Goal: Navigation & Orientation: Find specific page/section

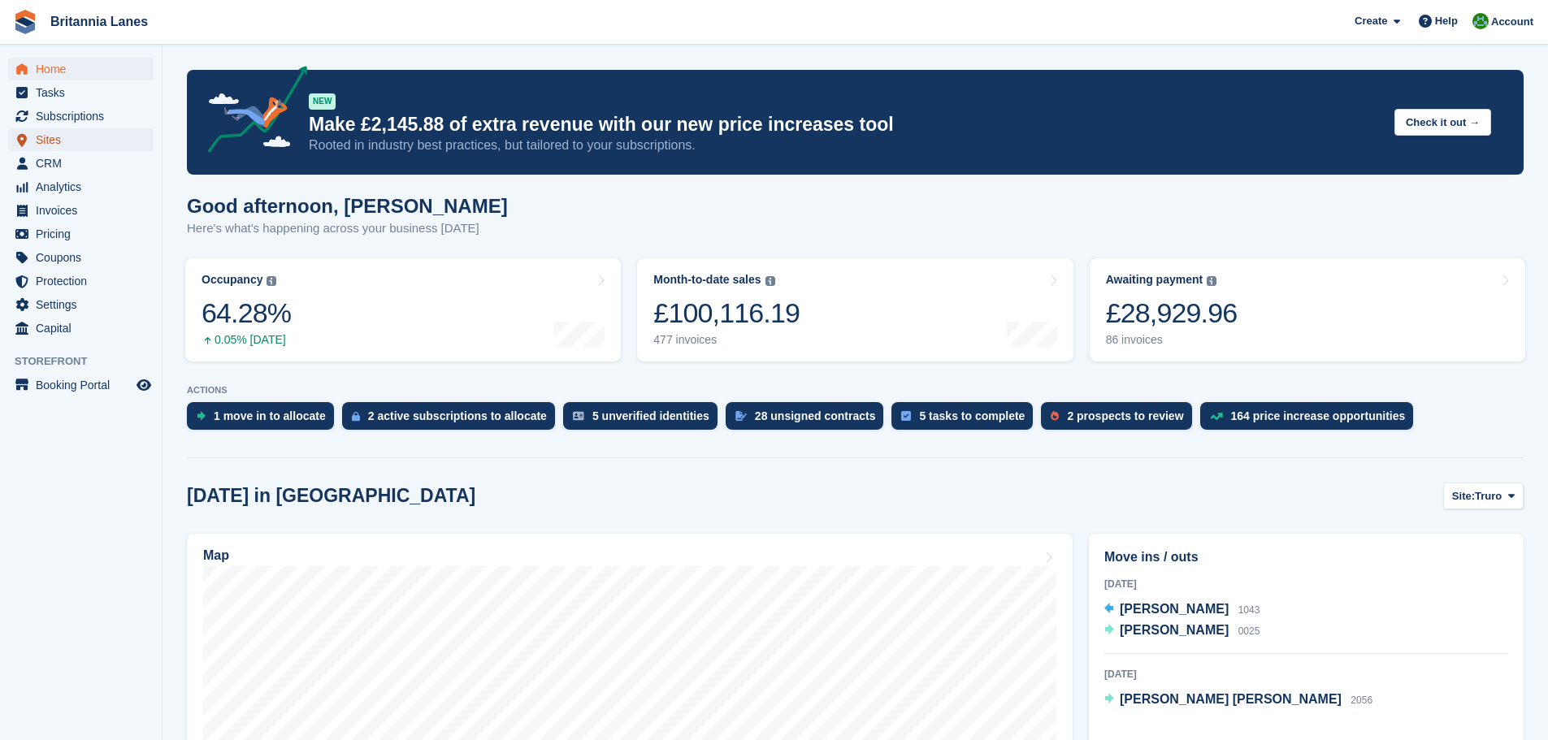
click at [54, 144] on span "Sites" at bounding box center [84, 139] width 97 height 23
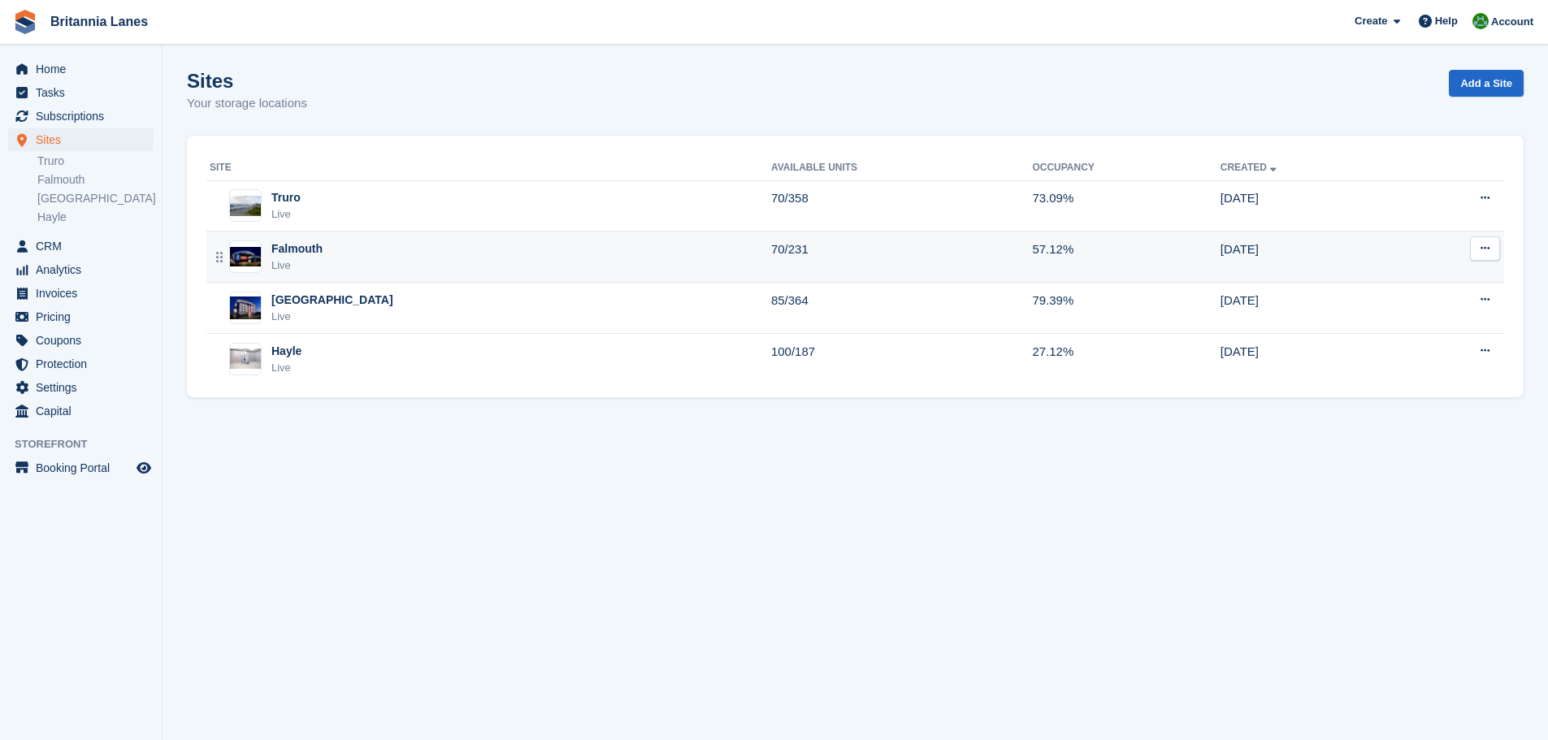
click at [332, 250] on div "Falmouth Live" at bounding box center [490, 256] width 561 height 33
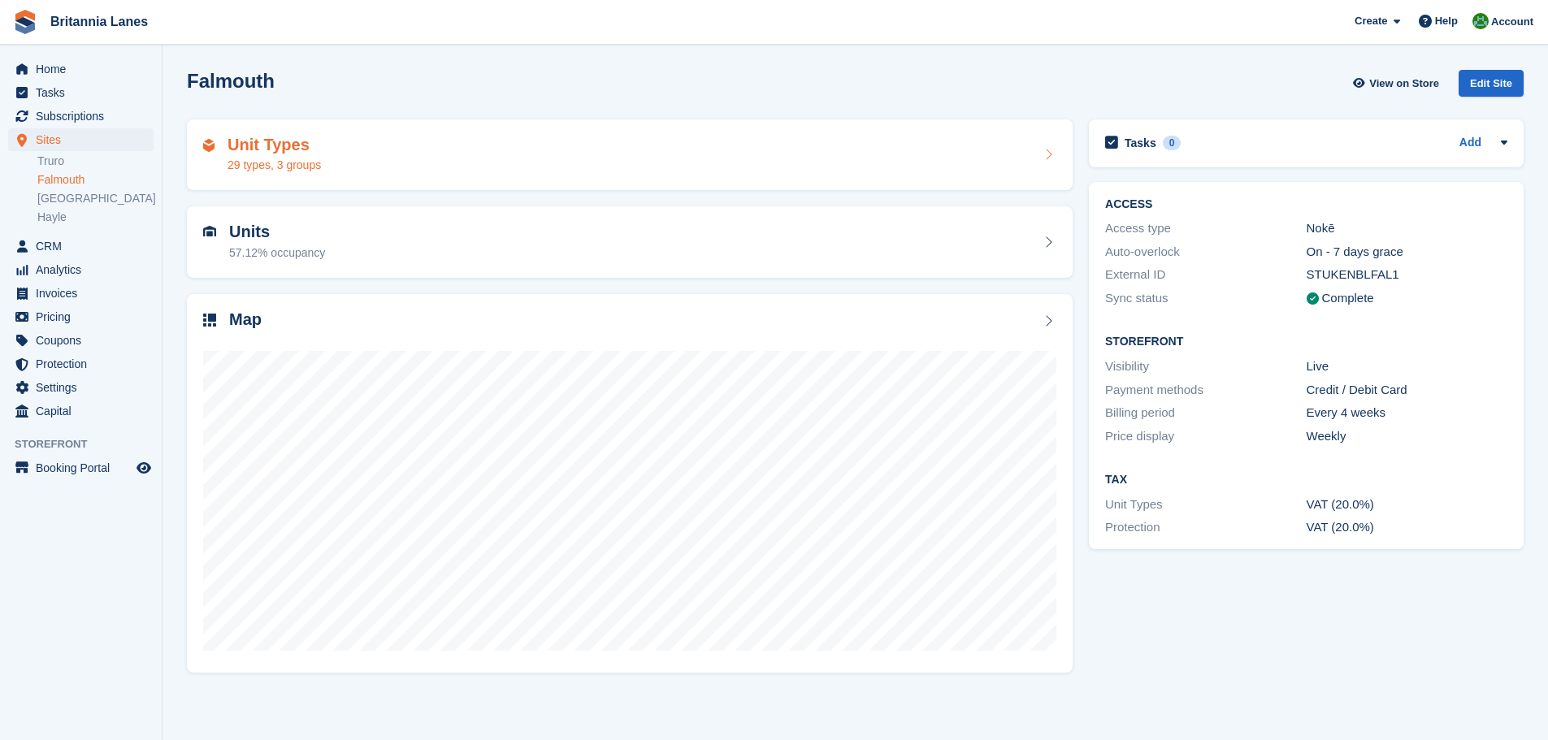
click at [379, 149] on div "Unit Types 29 types, 3 groups" at bounding box center [629, 155] width 853 height 39
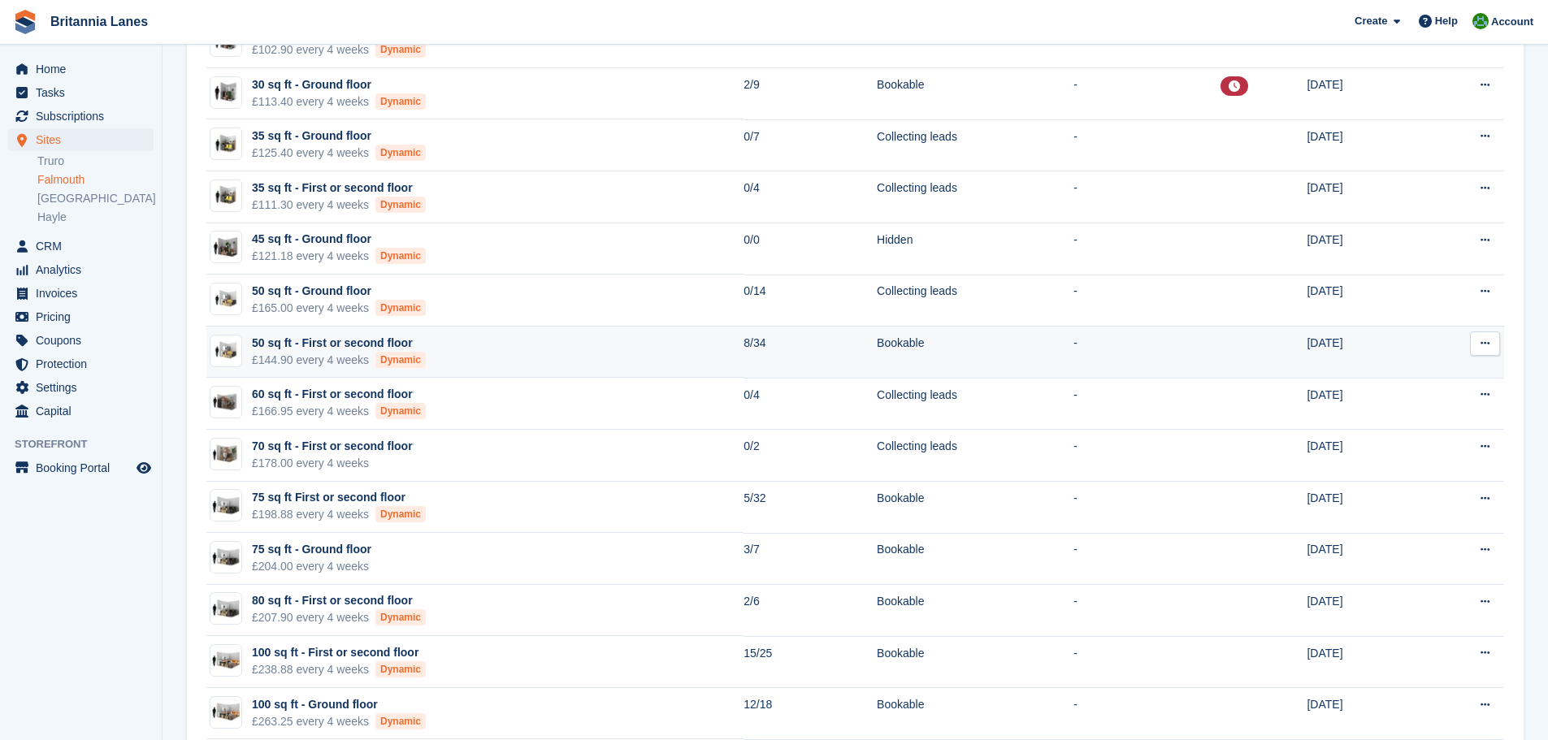
scroll to position [406, 0]
click at [513, 349] on td "50 sq ft - First or second floor £144.90 every 4 weeks Dynamic" at bounding box center [474, 354] width 537 height 52
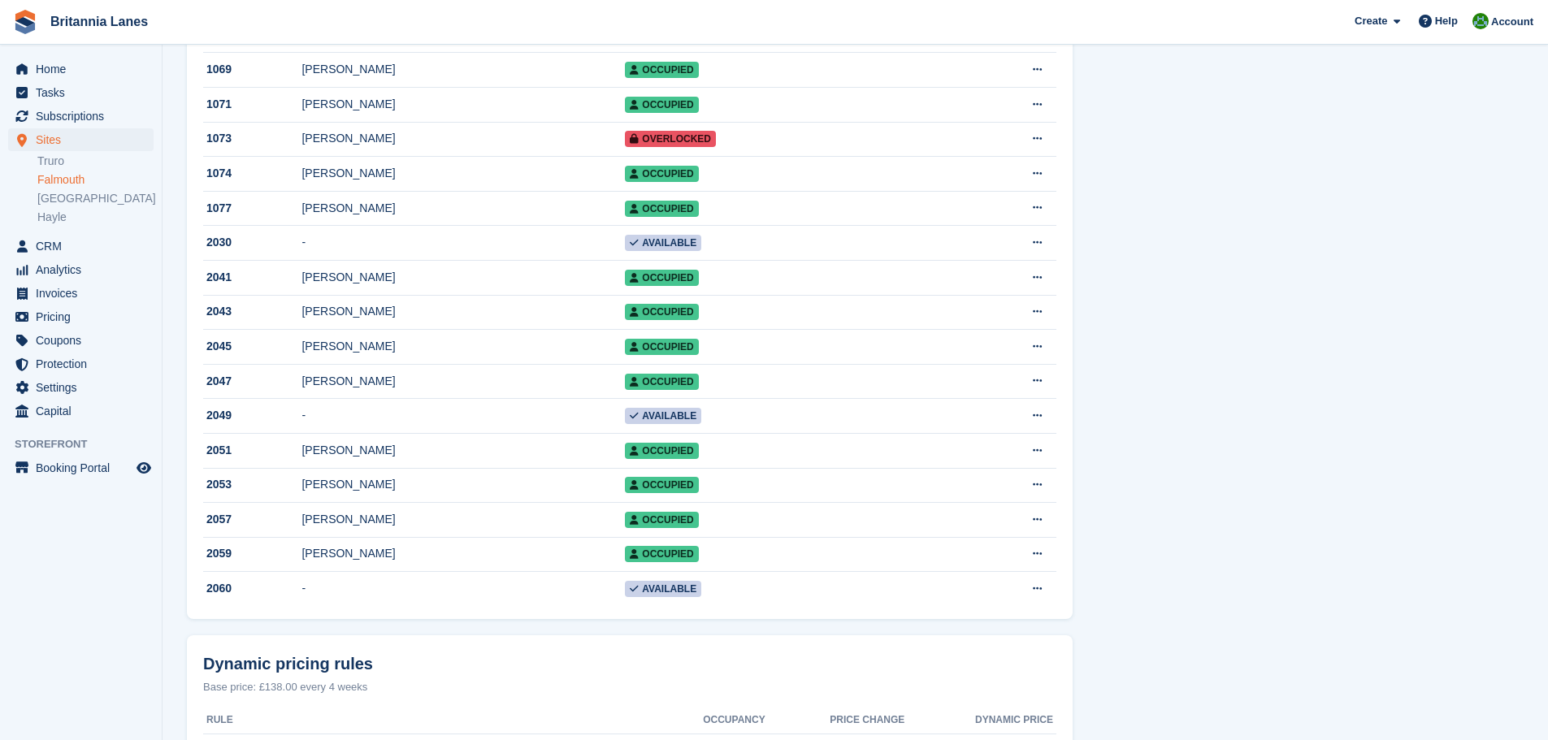
scroll to position [812, 0]
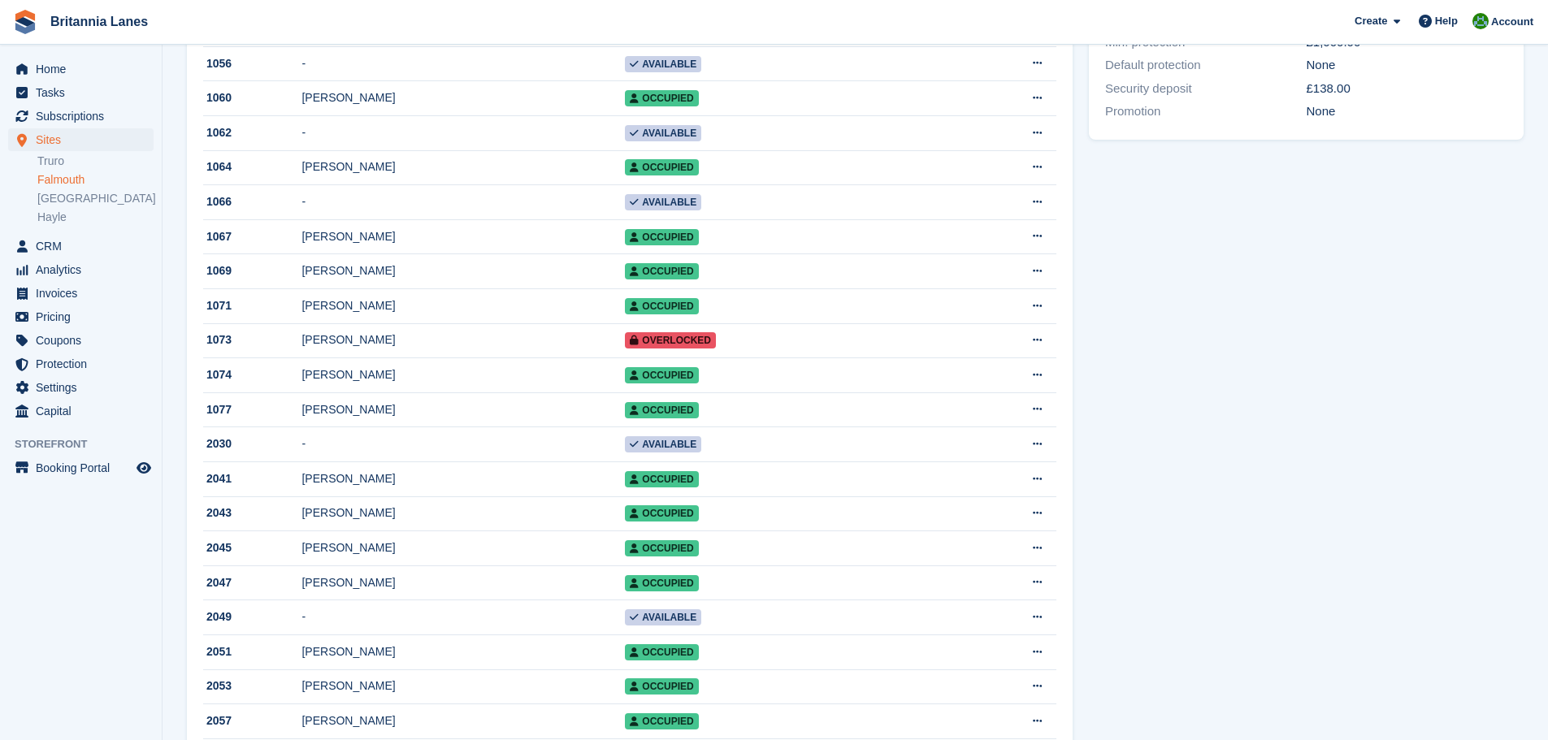
drag, startPoint x: 180, startPoint y: 540, endPoint x: 187, endPoint y: 463, distance: 77.5
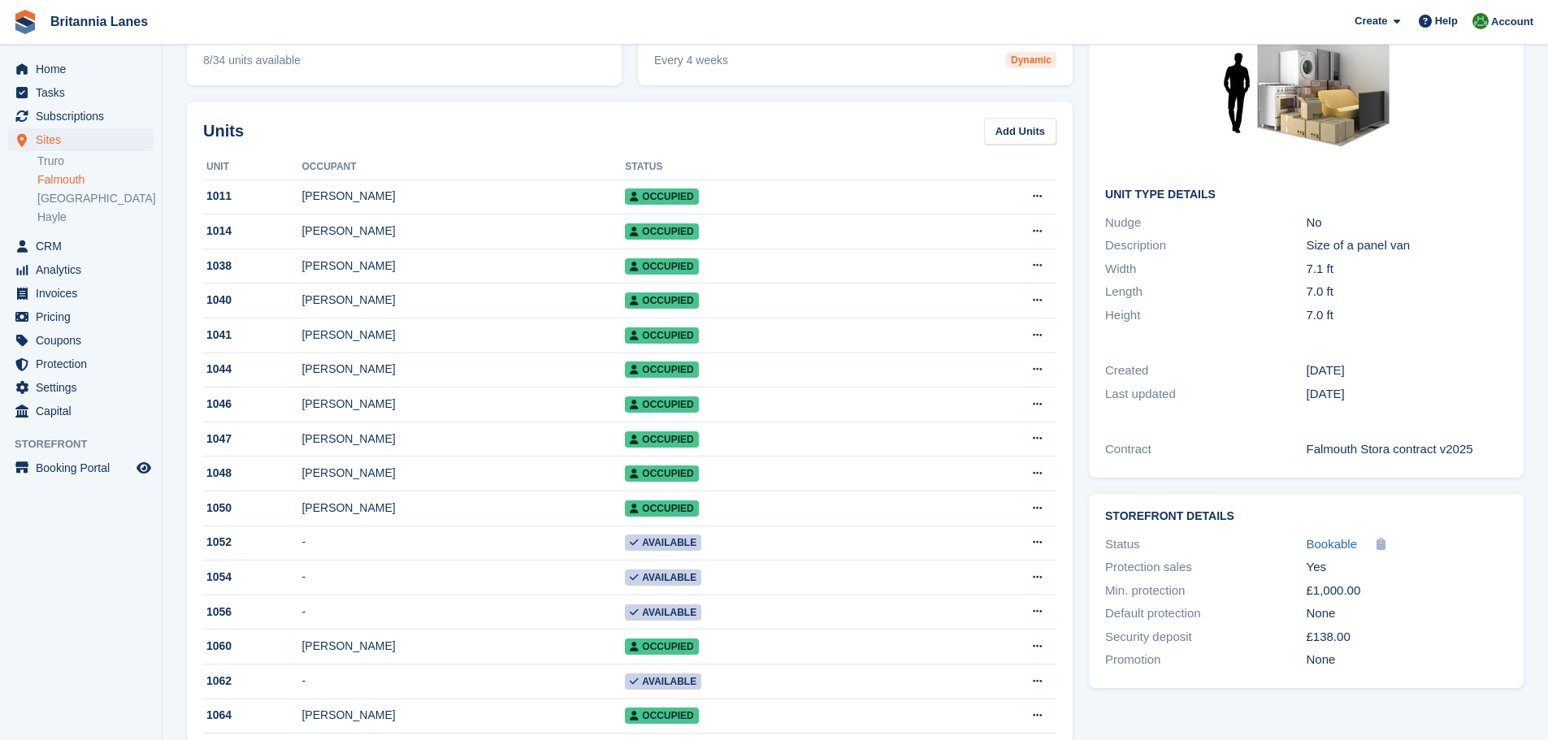
scroll to position [225, 0]
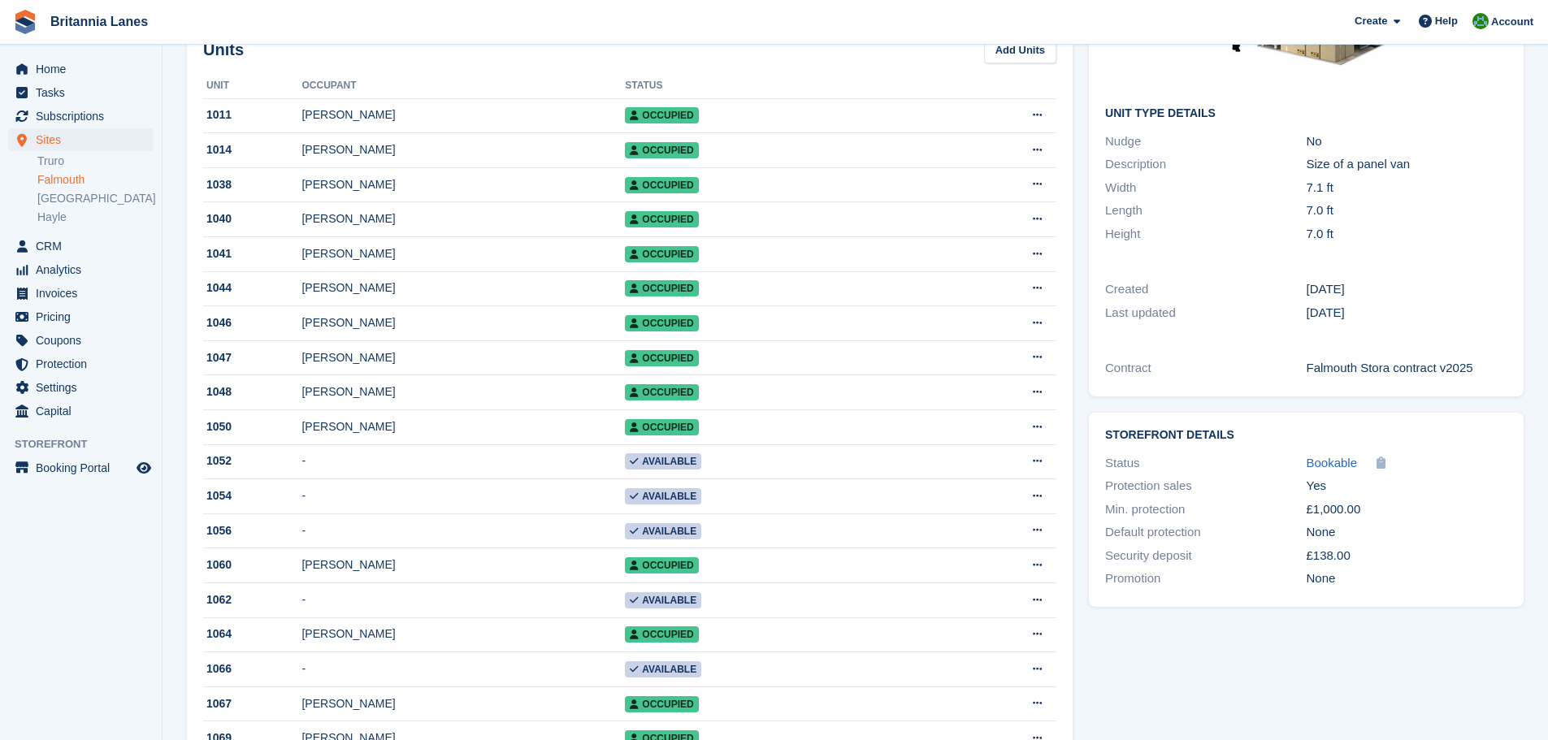
click at [78, 182] on link "Falmouth" at bounding box center [95, 179] width 116 height 15
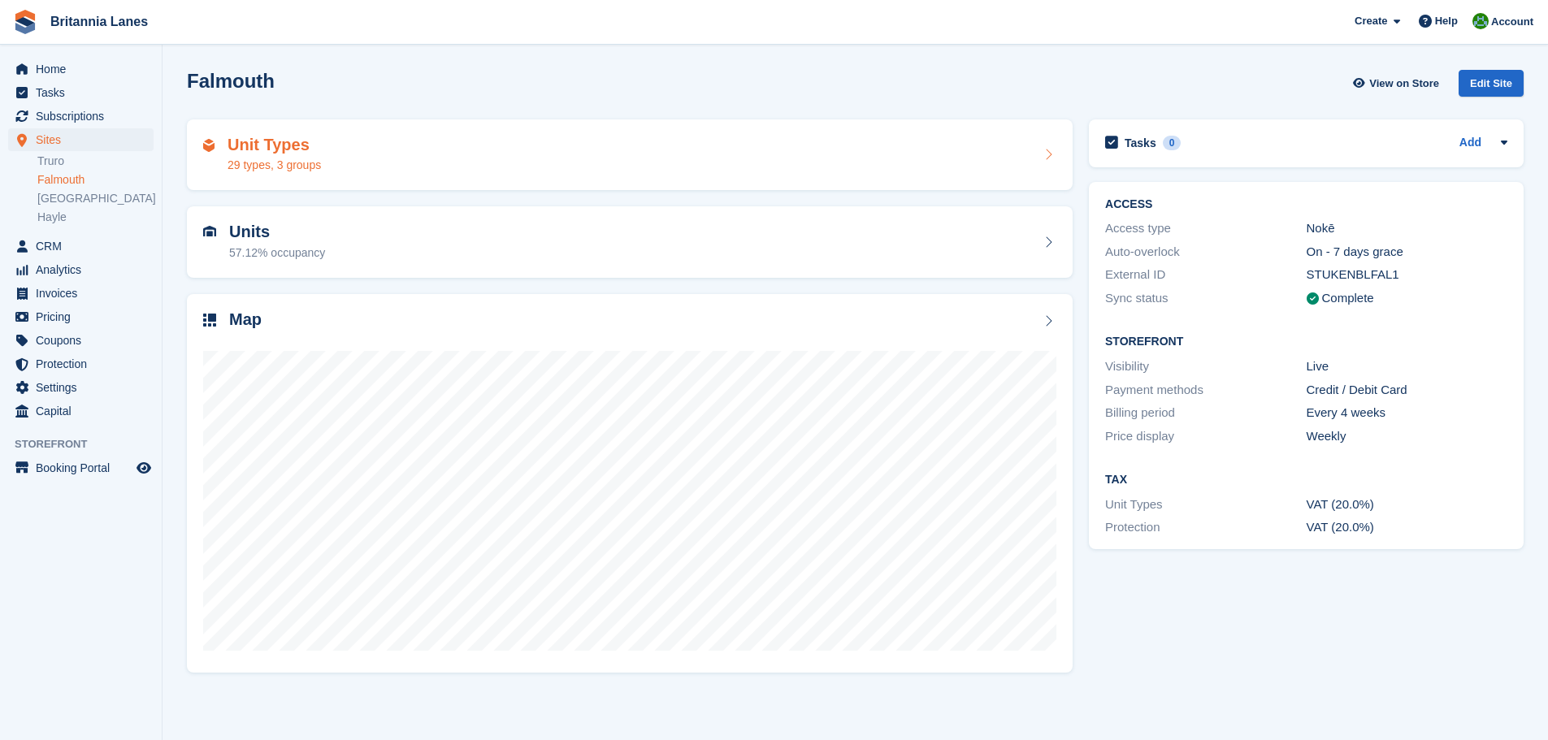
click at [356, 154] on div "Unit Types 29 types, 3 groups" at bounding box center [629, 155] width 853 height 39
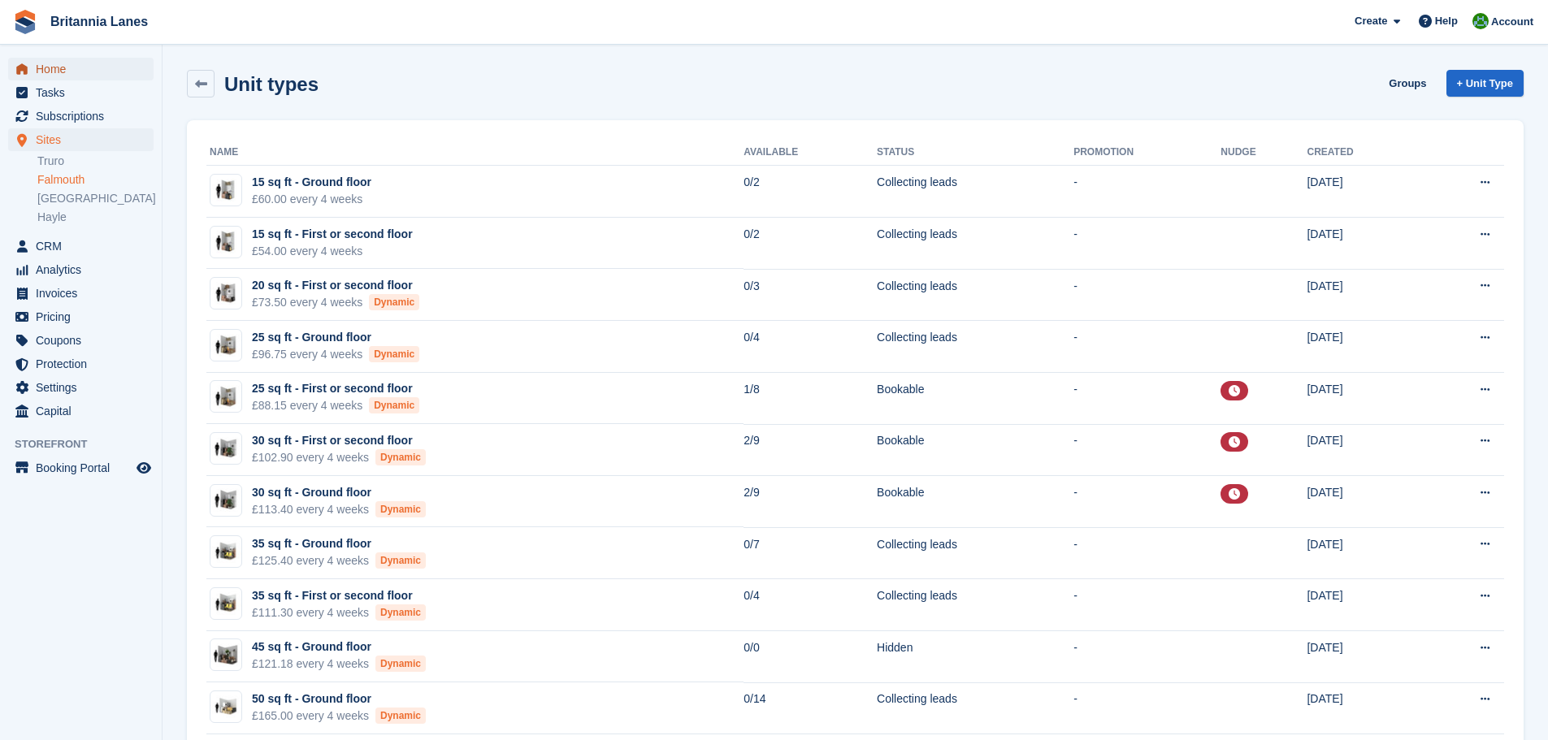
click at [53, 64] on span "Home" at bounding box center [84, 69] width 97 height 23
